Goal: Check status: Check status

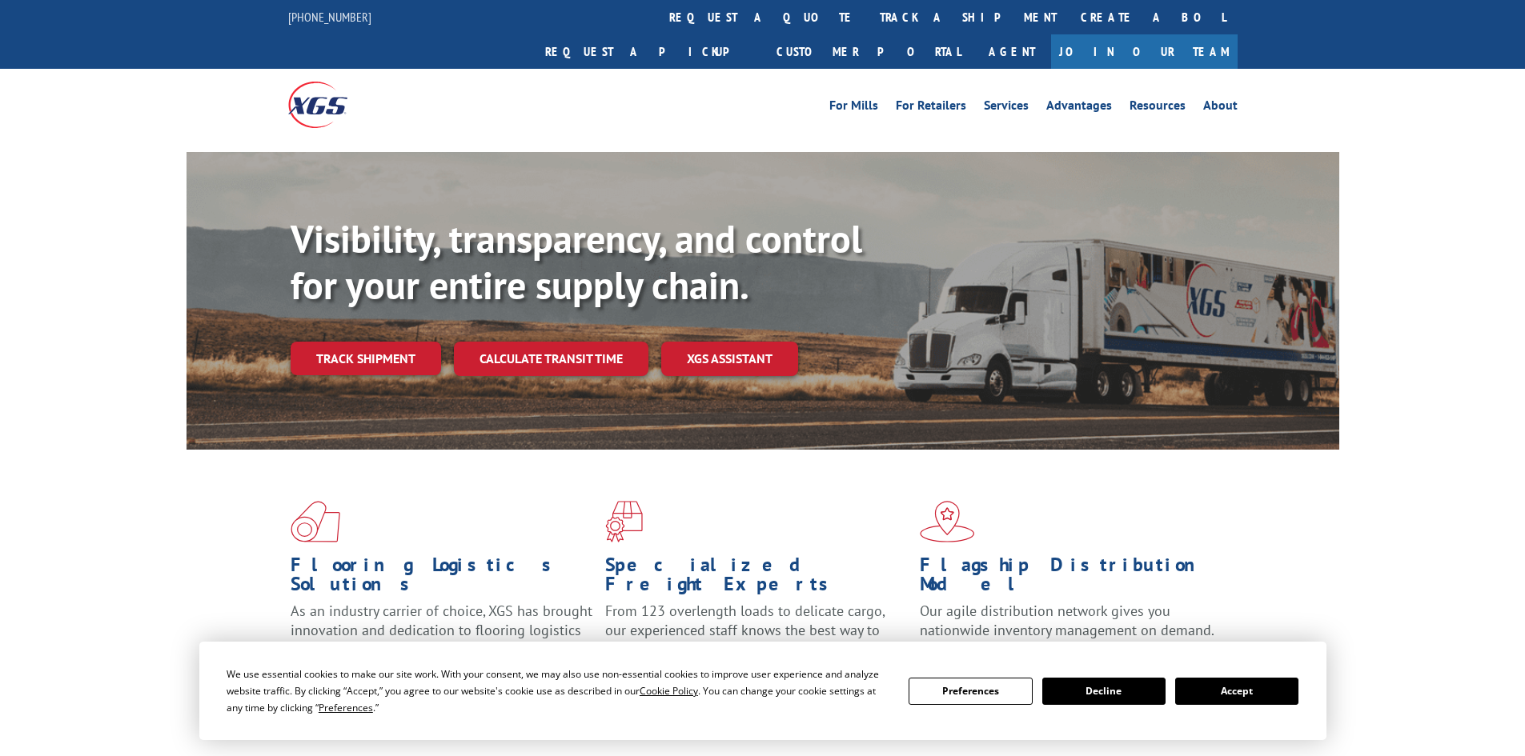
click at [1266, 691] on button "Accept" at bounding box center [1236, 691] width 123 height 27
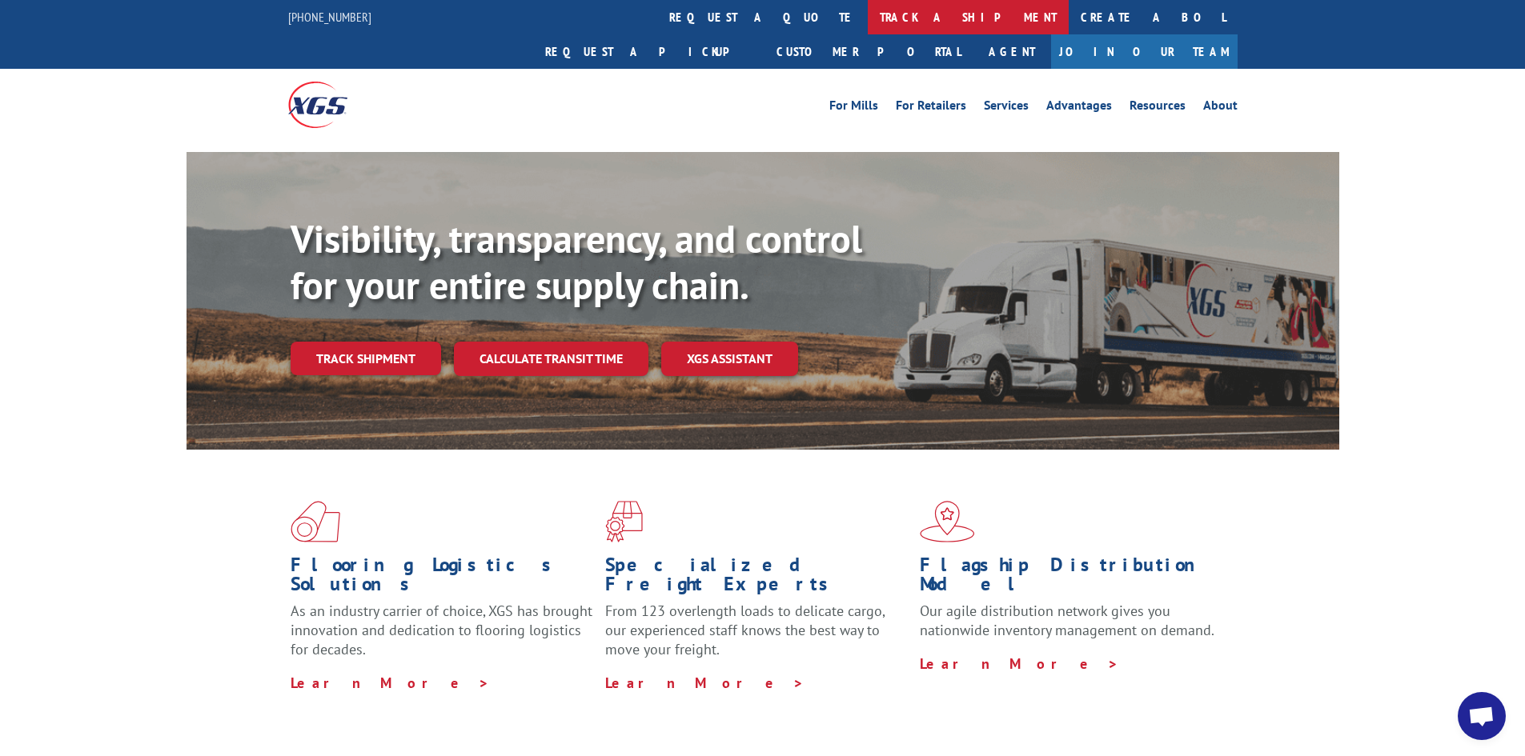
click at [868, 20] on link "track a shipment" at bounding box center [968, 17] width 201 height 34
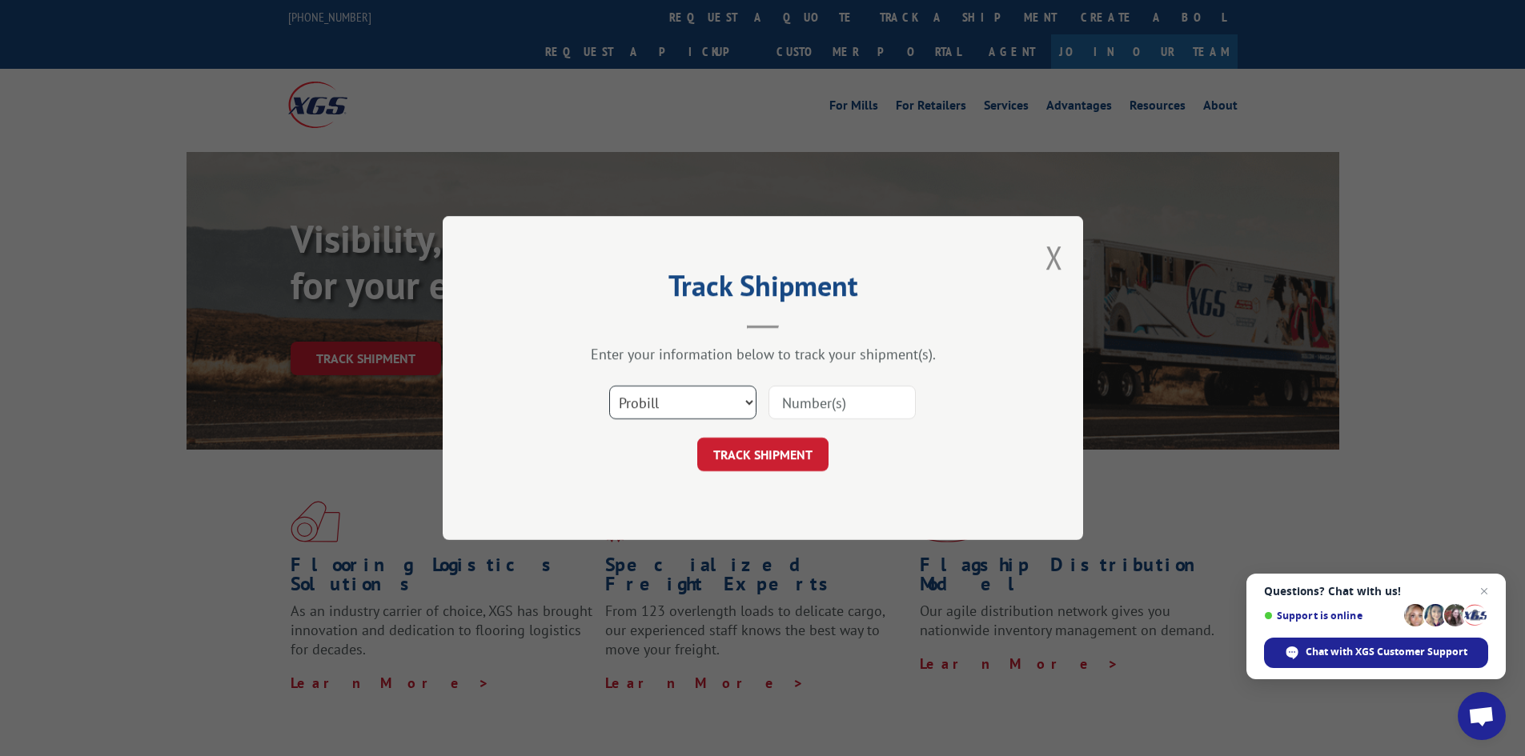
click at [750, 407] on select "Select category... Probill BOL PO" at bounding box center [682, 403] width 147 height 34
select select "bol"
click at [609, 386] on select "Select category... Probill BOL PO" at bounding box center [682, 403] width 147 height 34
click at [782, 396] on input at bounding box center [841, 403] width 147 height 34
paste input "16928545"
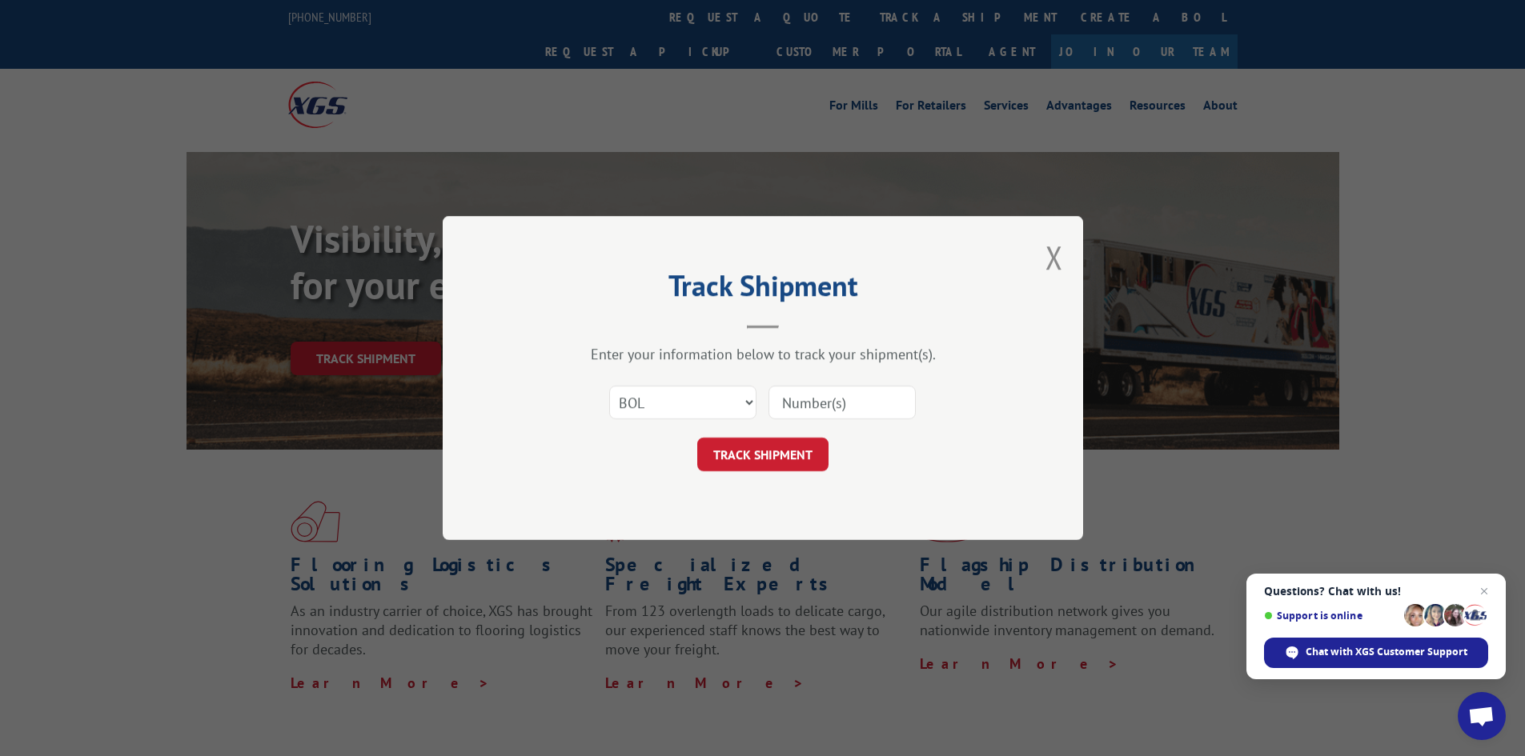
type input "16928545"
click button "TRACK SHIPMENT" at bounding box center [762, 455] width 131 height 34
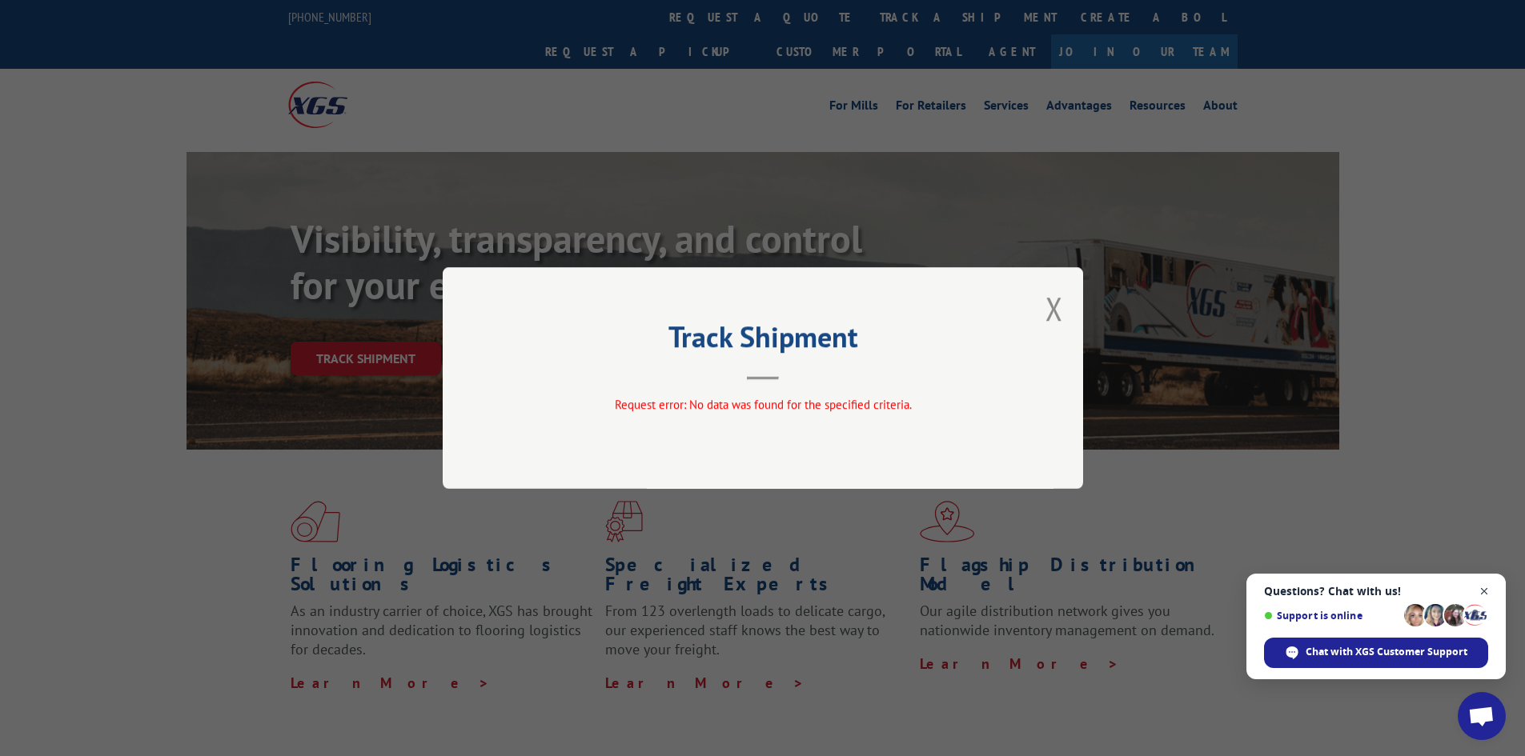
click at [1482, 590] on span "Open chat" at bounding box center [1484, 592] width 20 height 20
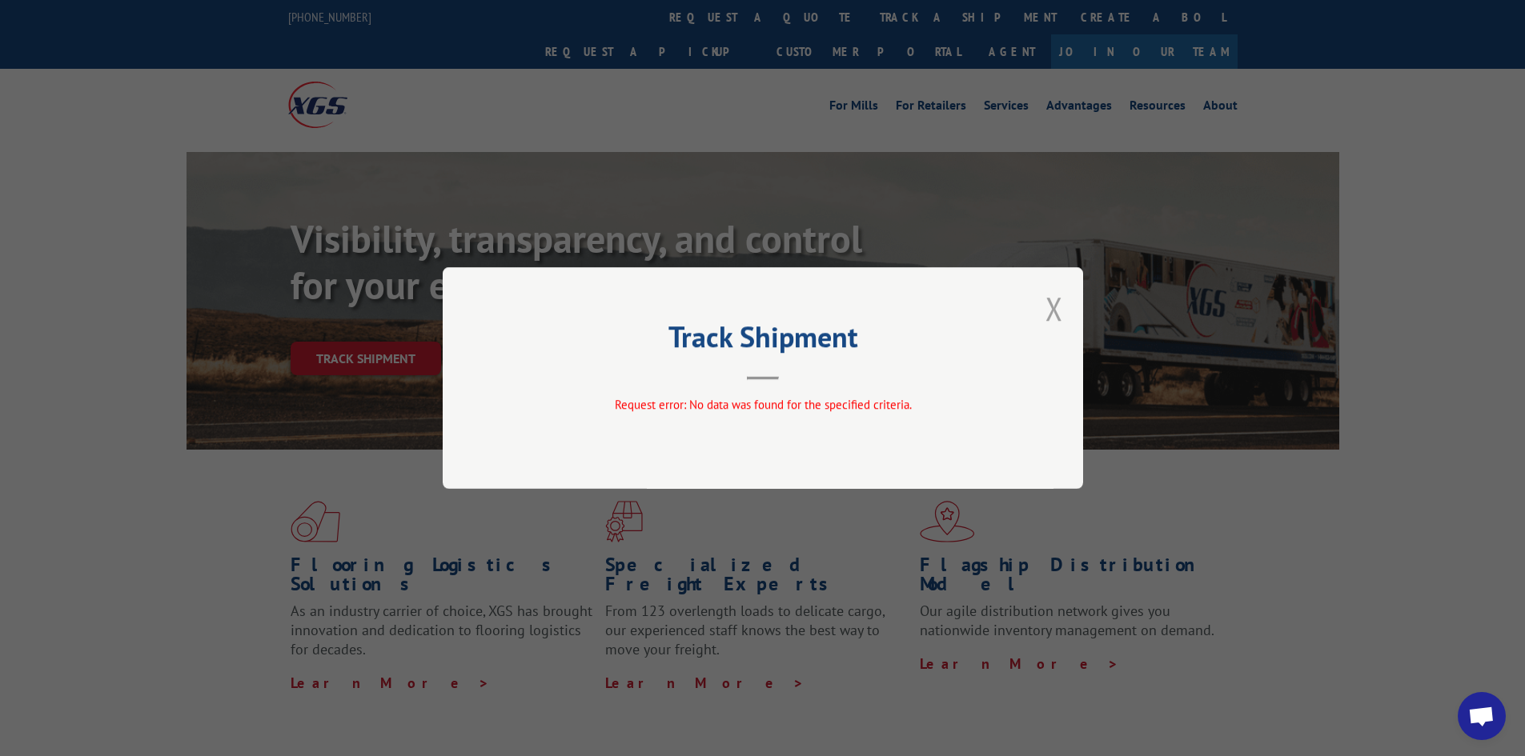
click at [1057, 312] on button "Close modal" at bounding box center [1054, 308] width 18 height 42
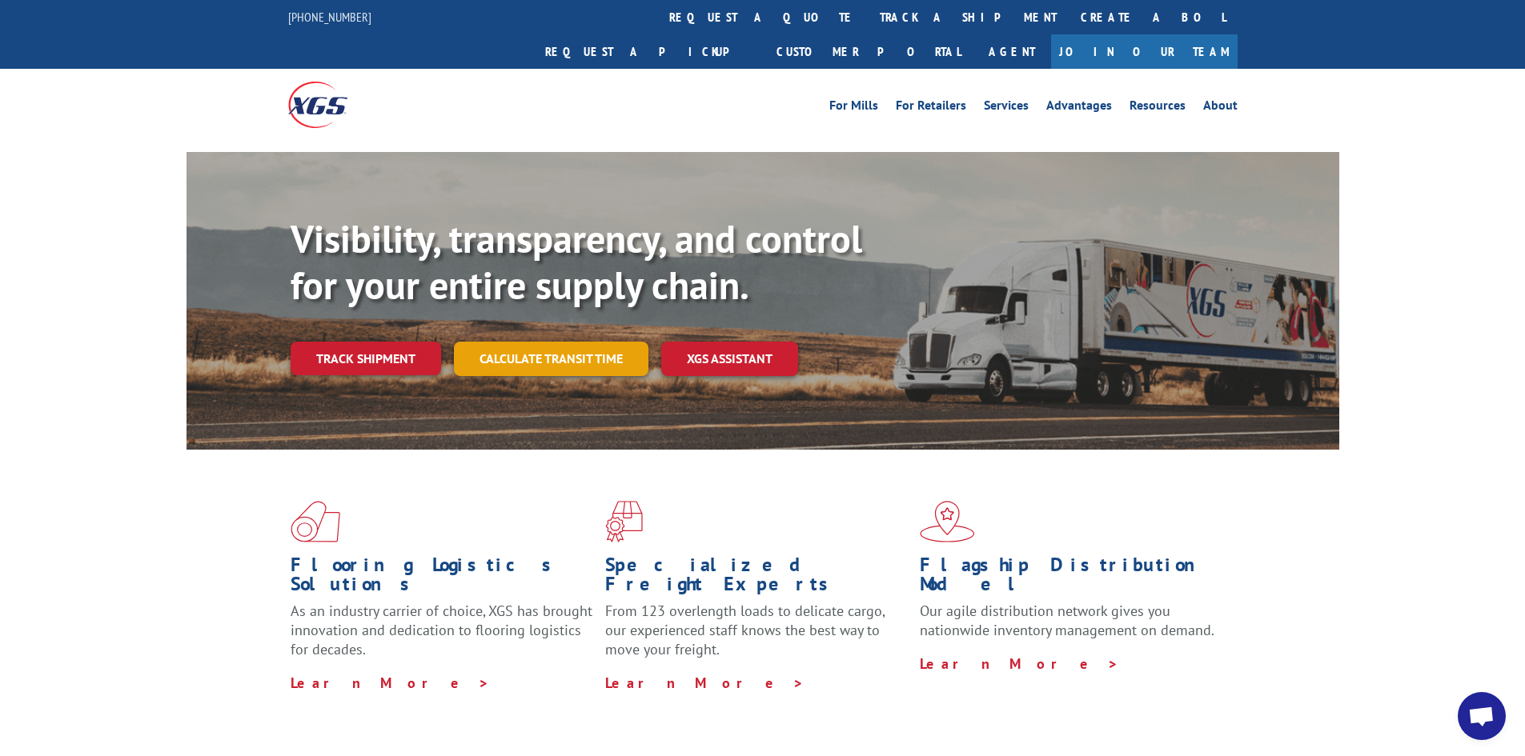
click at [590, 342] on link "Calculate transit time" at bounding box center [551, 359] width 194 height 34
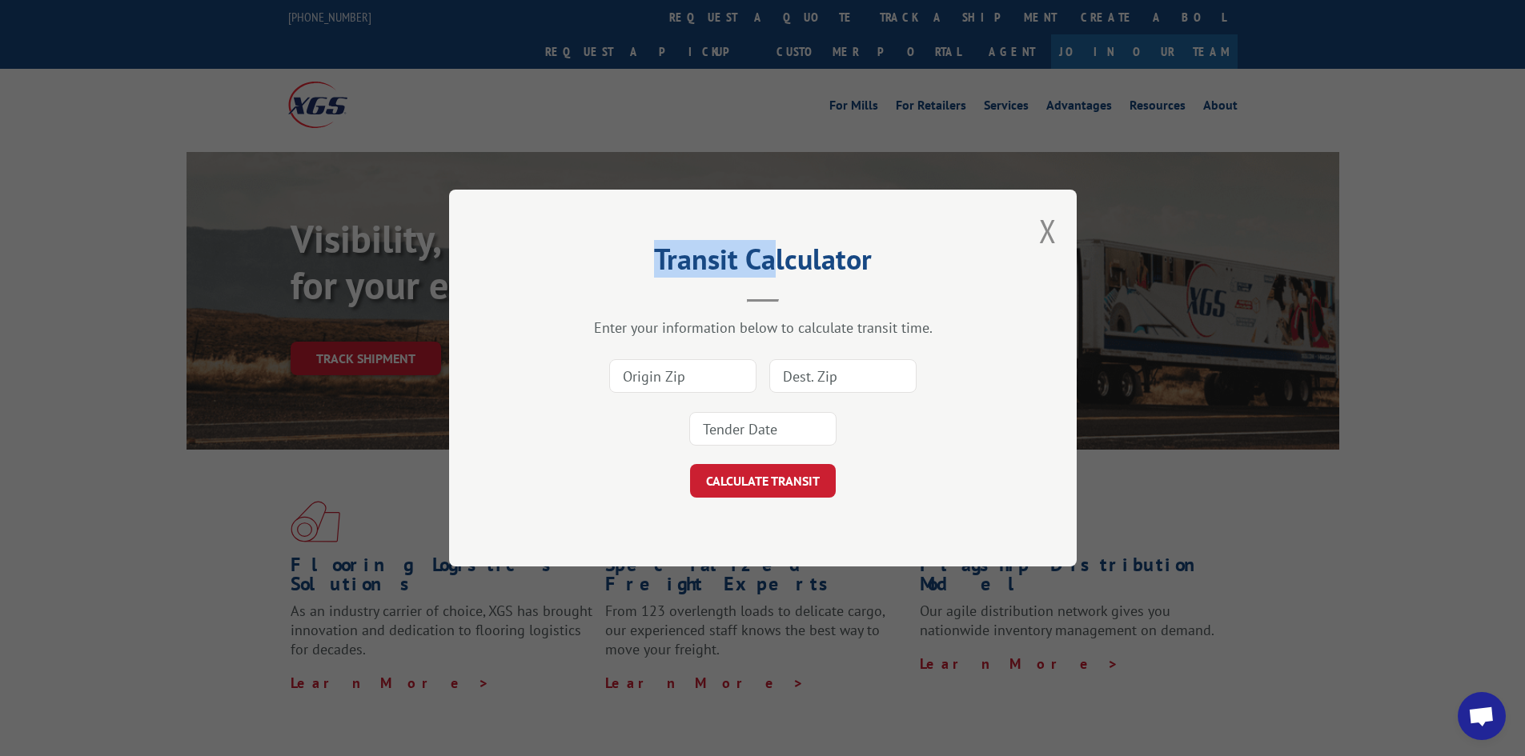
drag, startPoint x: 697, startPoint y: 204, endPoint x: 820, endPoint y: 8, distance: 231.2
click at [816, 12] on div "Transit Calculator Enter your information below to calculate transit time. CALC…" at bounding box center [762, 378] width 1525 height 756
click at [1046, 228] on button "Close modal" at bounding box center [1048, 231] width 18 height 42
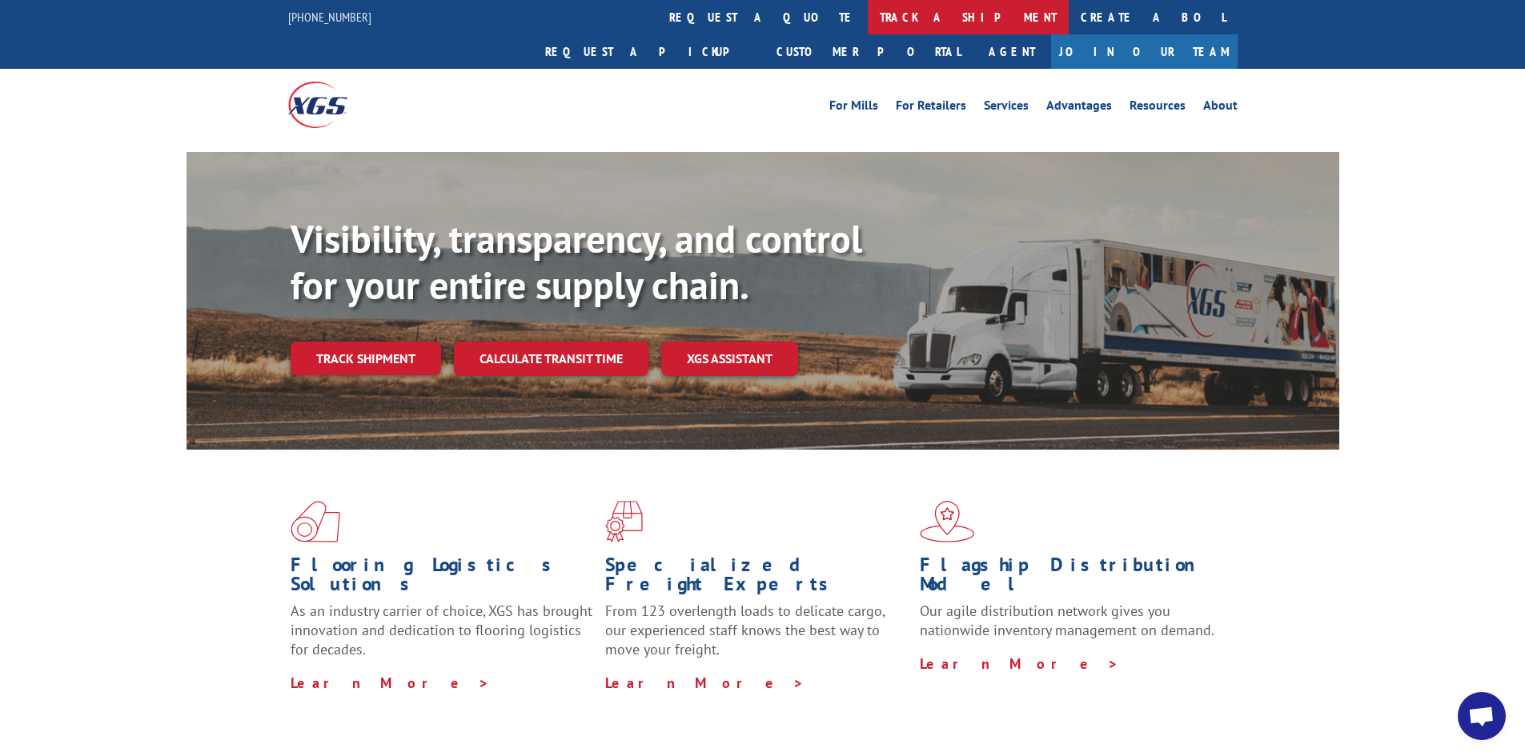
click at [868, 20] on link "track a shipment" at bounding box center [968, 17] width 201 height 34
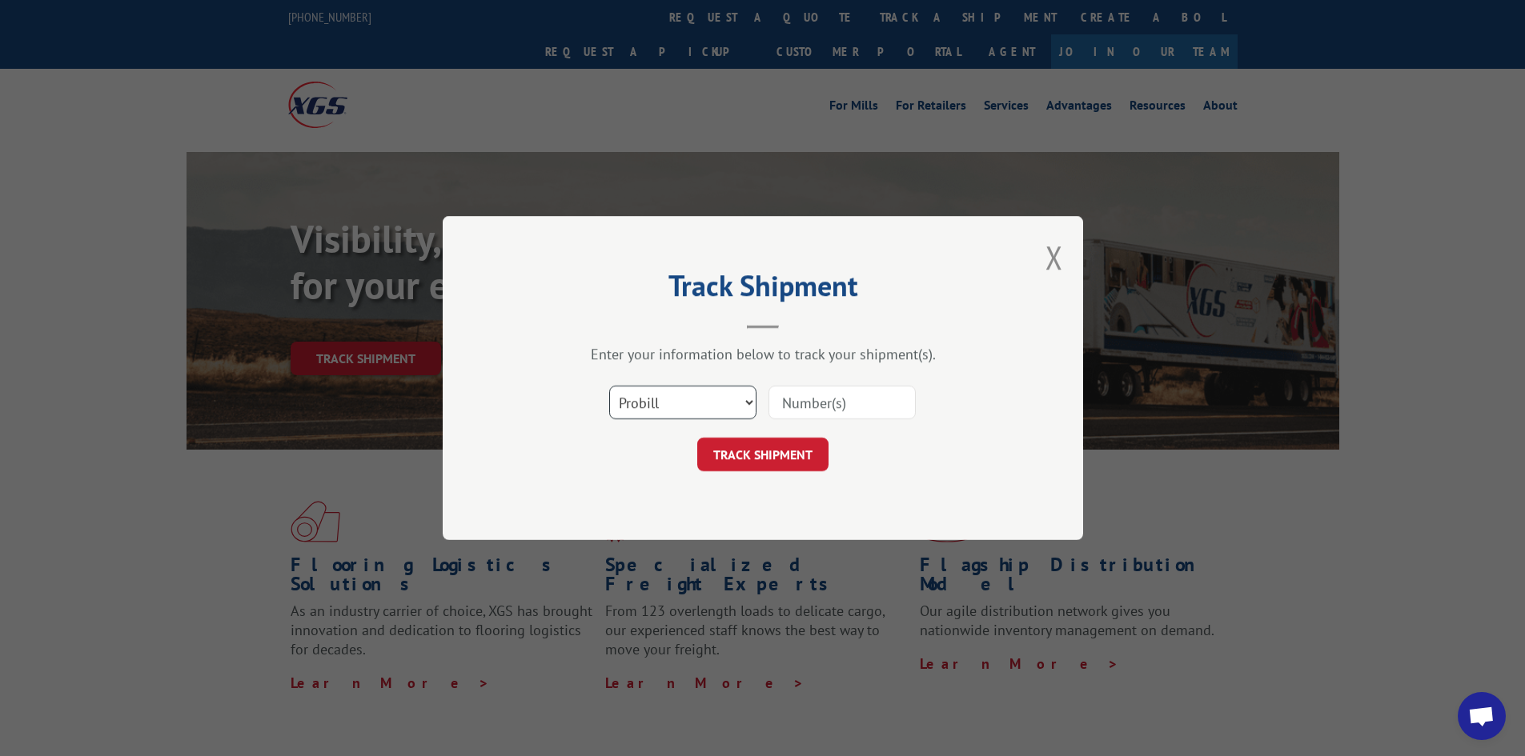
click at [693, 415] on select "Select category... Probill BOL PO" at bounding box center [682, 403] width 147 height 34
click at [609, 386] on select "Select category... Probill BOL PO" at bounding box center [682, 403] width 147 height 34
click at [833, 392] on input at bounding box center [841, 403] width 147 height 34
paste input "16928545"
type input "16928545"
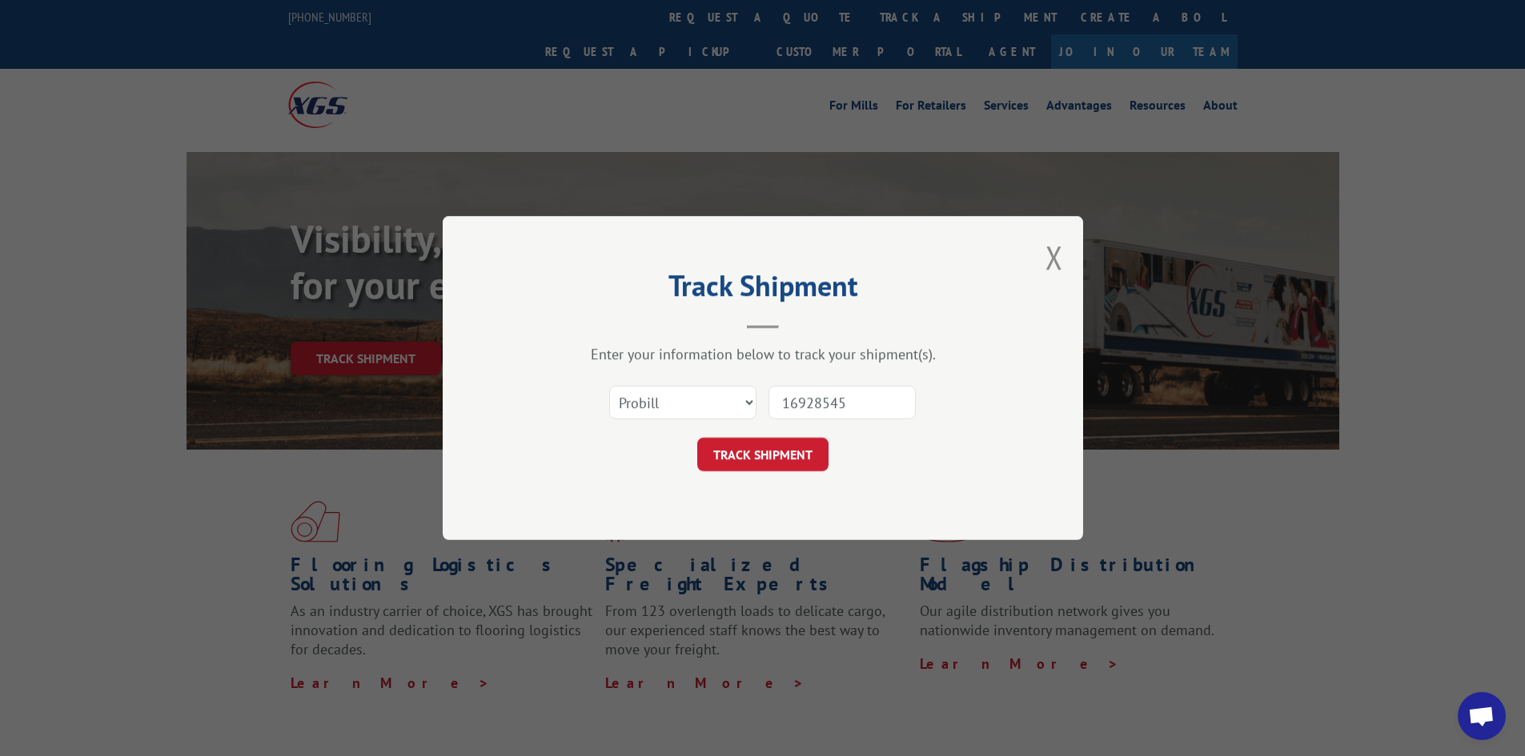
click button "TRACK SHIPMENT" at bounding box center [762, 455] width 131 height 34
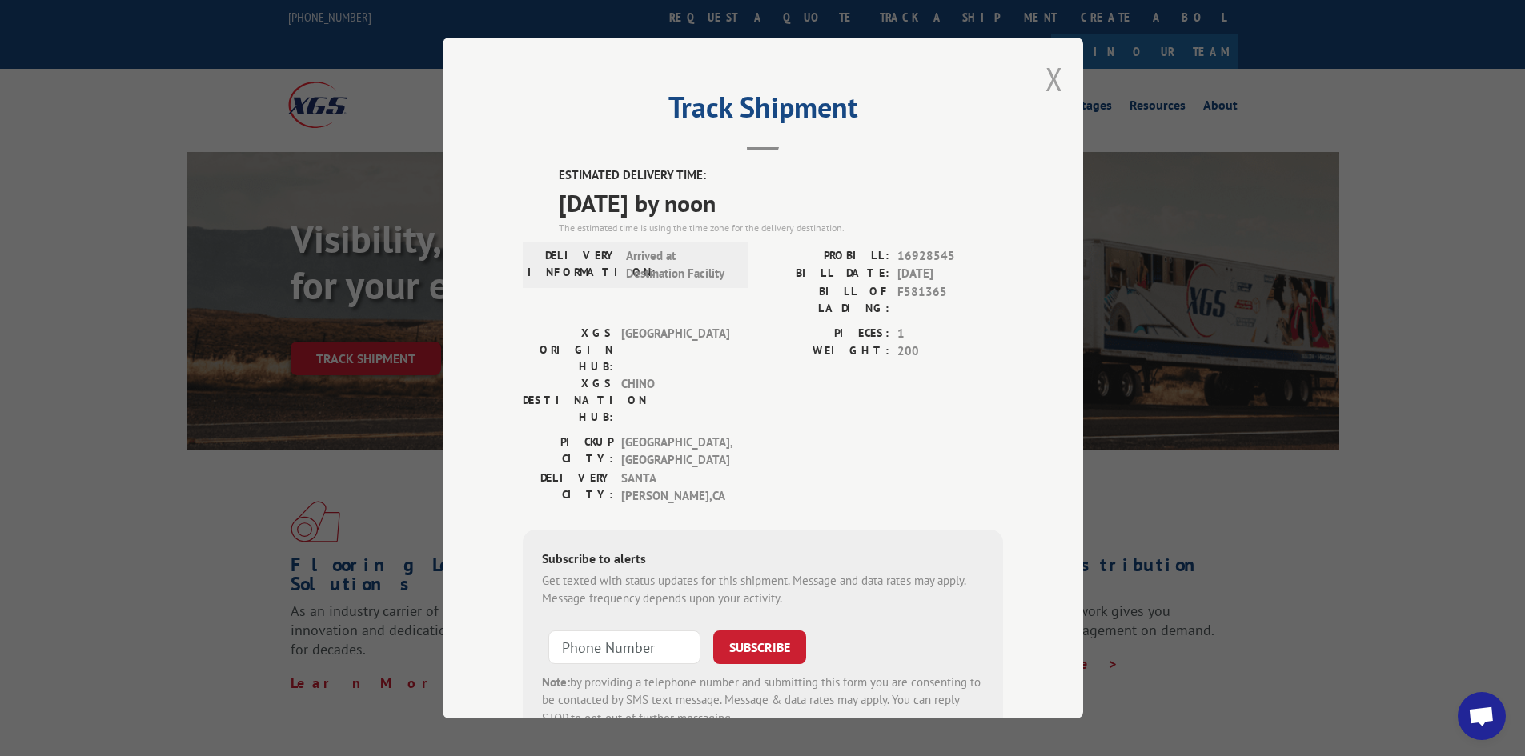
click at [1051, 76] on button "Close modal" at bounding box center [1054, 79] width 18 height 42
